Goal: Information Seeking & Learning: Learn about a topic

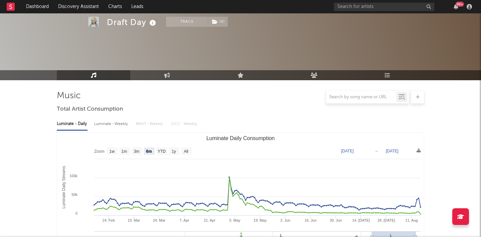
select select "6m"
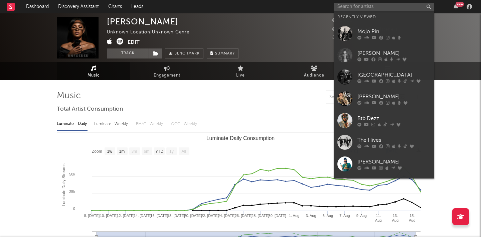
select select "1w"
click at [360, 9] on input "text" at bounding box center [384, 7] width 100 height 8
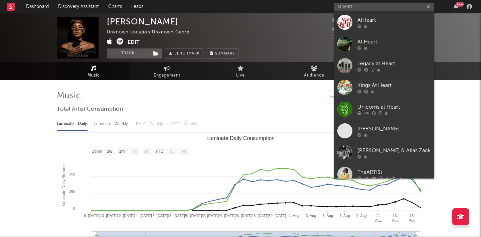
click at [374, 3] on input "atheart" at bounding box center [384, 7] width 100 height 8
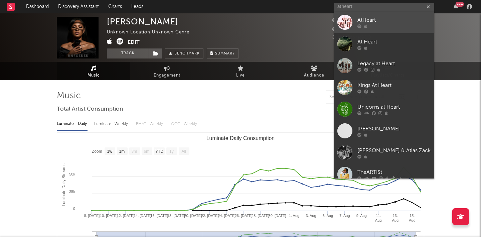
type input "atheart"
click at [364, 18] on div "AtHeart" at bounding box center [393, 20] width 73 height 8
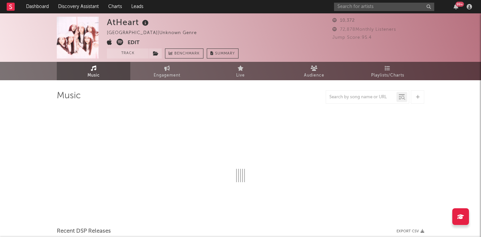
select select "1w"
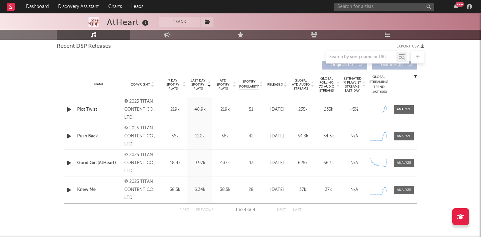
scroll to position [235, 0]
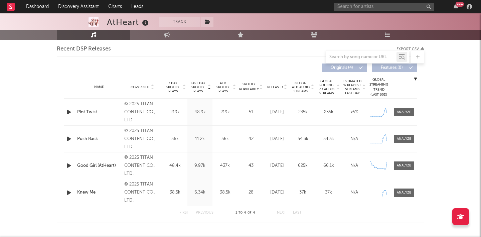
click at [399, 119] on div "Name Plot Twist Copyright © 2025 TITAN CONTENT CO., LTD. Label Titan Content, I…" at bounding box center [240, 112] width 353 height 26
click at [398, 109] on span at bounding box center [404, 112] width 20 height 8
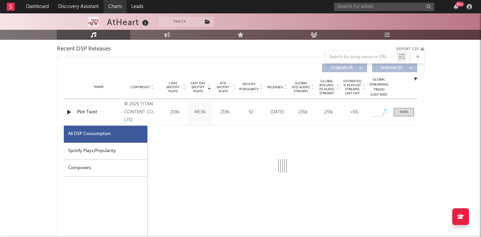
select select "1w"
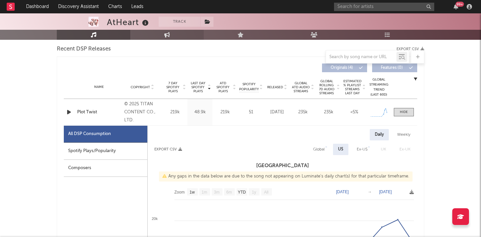
click at [174, 33] on link "Engagement" at bounding box center [166, 35] width 73 height 10
select select "1w"
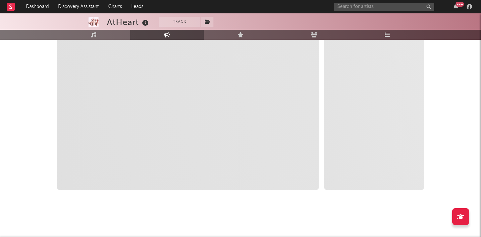
scroll to position [127, 0]
select select "1m"
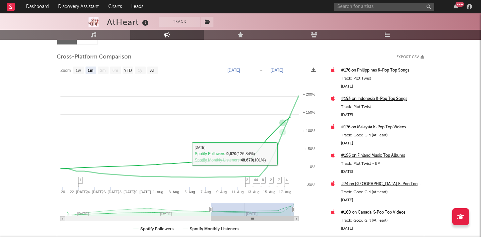
scroll to position [0, 0]
